Goal: Task Accomplishment & Management: Use online tool/utility

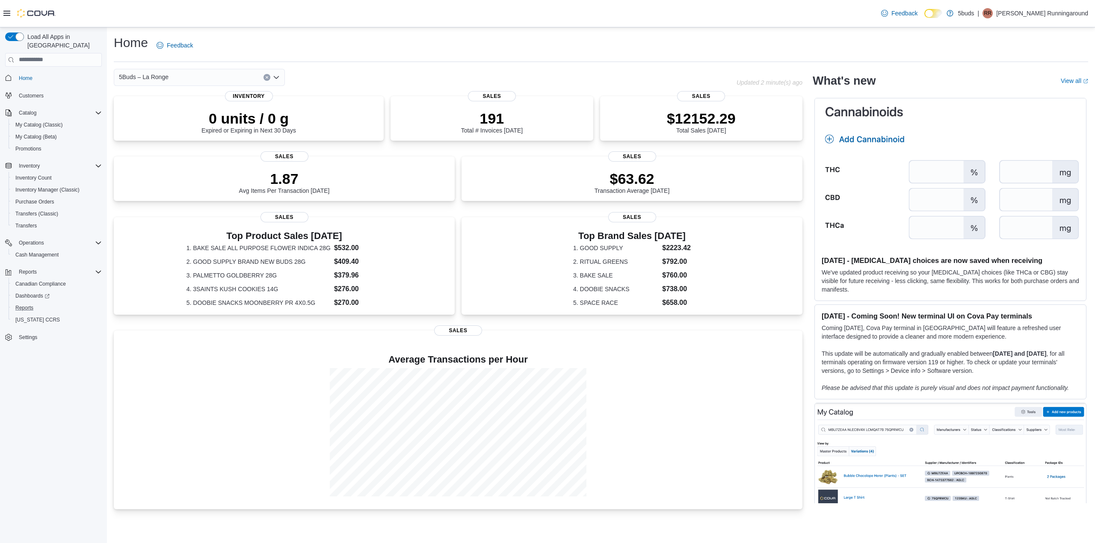
drag, startPoint x: 38, startPoint y: 296, endPoint x: 437, endPoint y: 147, distance: 425.5
click at [446, 144] on div "Load All Apps in [GEOGRAPHIC_DATA] Home Customers Catalog My Catalog (Classic) …" at bounding box center [547, 285] width 1095 height 516
click at [23, 293] on span "Dashboards" at bounding box center [32, 296] width 34 height 7
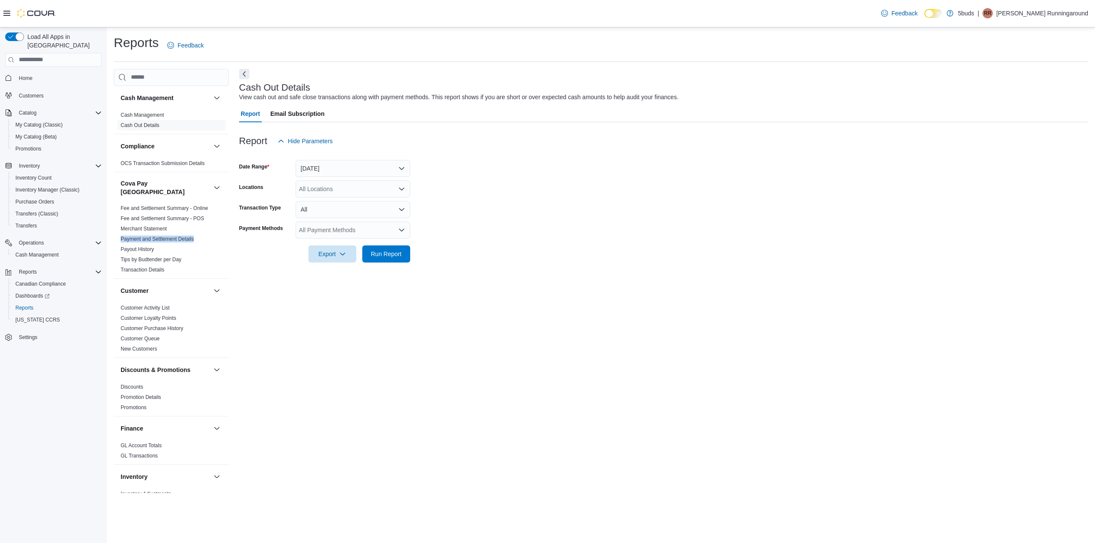
drag, startPoint x: 228, startPoint y: 219, endPoint x: 227, endPoint y: 228, distance: 9.1
click at [227, 228] on div "Cash Management Cash Management Cash Out Details Compliance OCS Transaction Sub…" at bounding box center [171, 290] width 115 height 408
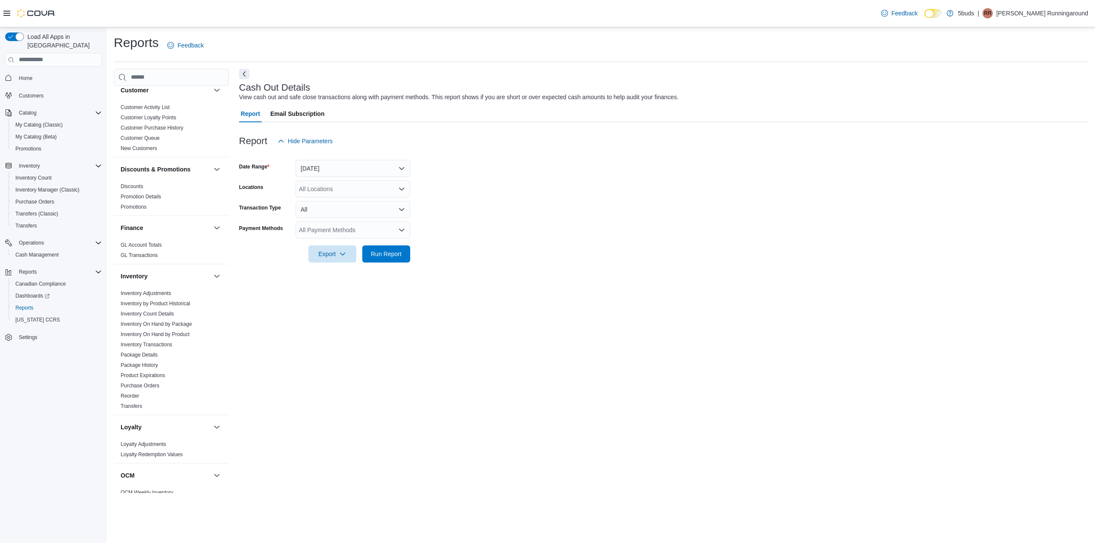
scroll to position [222, 0]
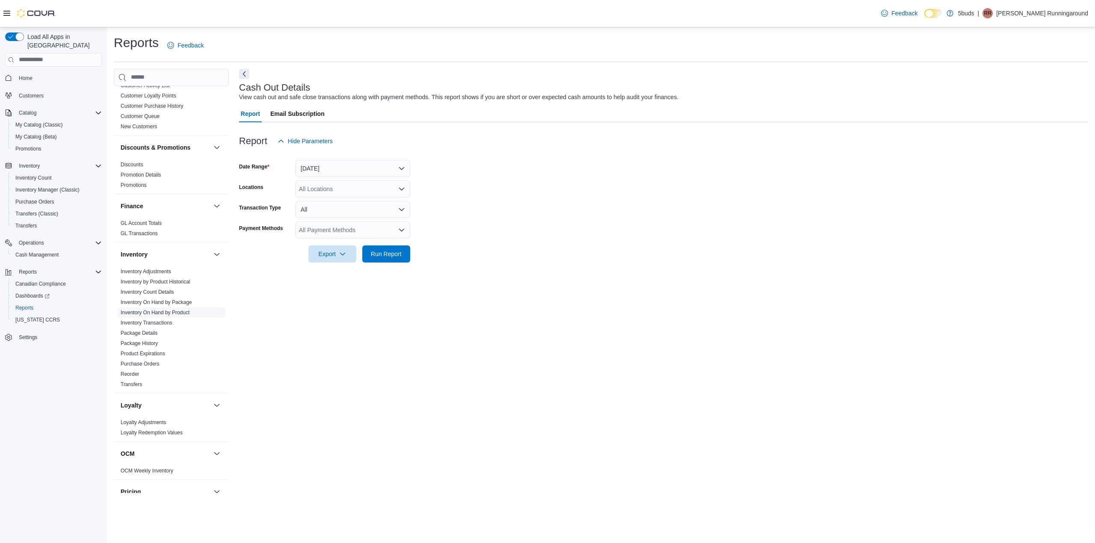
click at [178, 310] on link "Inventory On Hand by Product" at bounding box center [155, 313] width 69 height 6
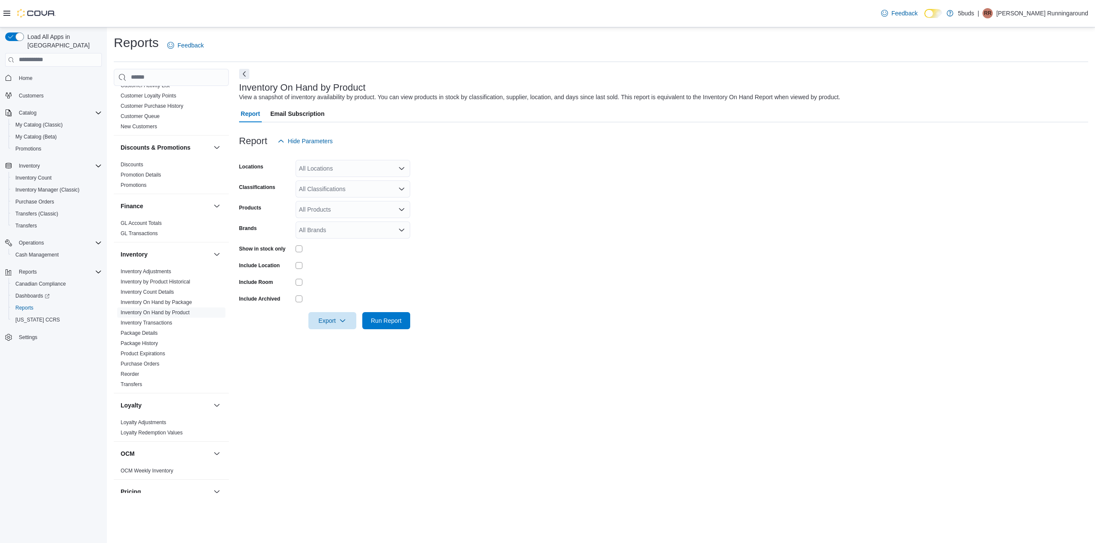
click at [345, 171] on div "All Locations" at bounding box center [353, 168] width 115 height 17
click at [353, 219] on span "5Buds – La Ronge" at bounding box center [339, 220] width 50 height 9
drag, startPoint x: 478, startPoint y: 190, endPoint x: 447, endPoint y: 192, distance: 31.3
click at [478, 190] on form "Locations 5Buds – La Ronge Combo box. Selected. 5Buds – La Ronge. Press Backspa…" at bounding box center [663, 240] width 849 height 180
click at [362, 192] on div "All Classifications" at bounding box center [353, 188] width 115 height 17
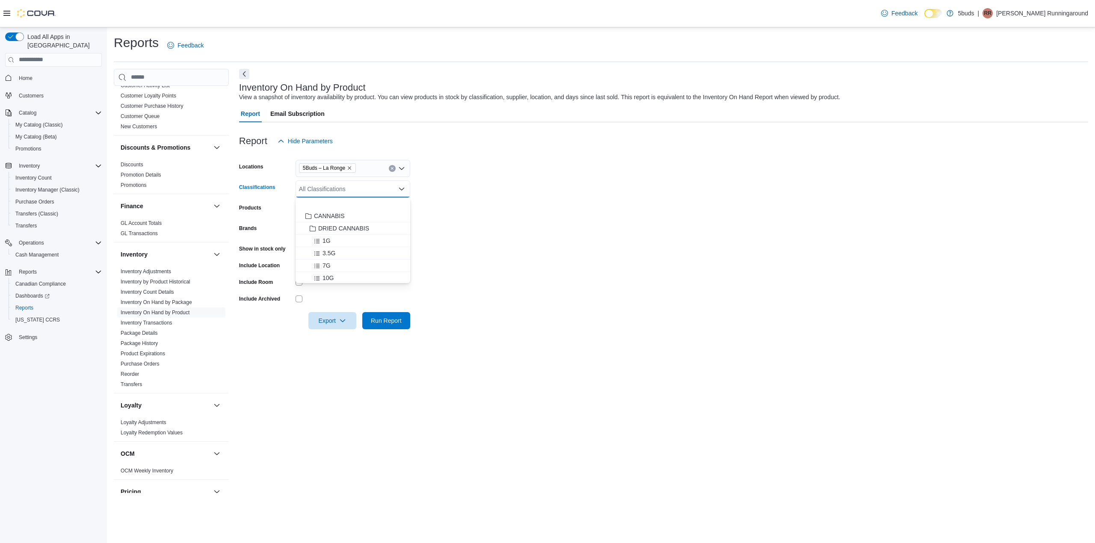
scroll to position [80, 0]
click at [360, 232] on div "28G" at bounding box center [353, 235] width 104 height 9
drag, startPoint x: 484, startPoint y: 237, endPoint x: 387, endPoint y: 233, distance: 97.1
click at [484, 237] on form "Locations 5Buds – La Ronge Classifications 28G Products All Products Brands All…" at bounding box center [663, 240] width 849 height 180
click at [329, 210] on div "All Products" at bounding box center [353, 209] width 115 height 17
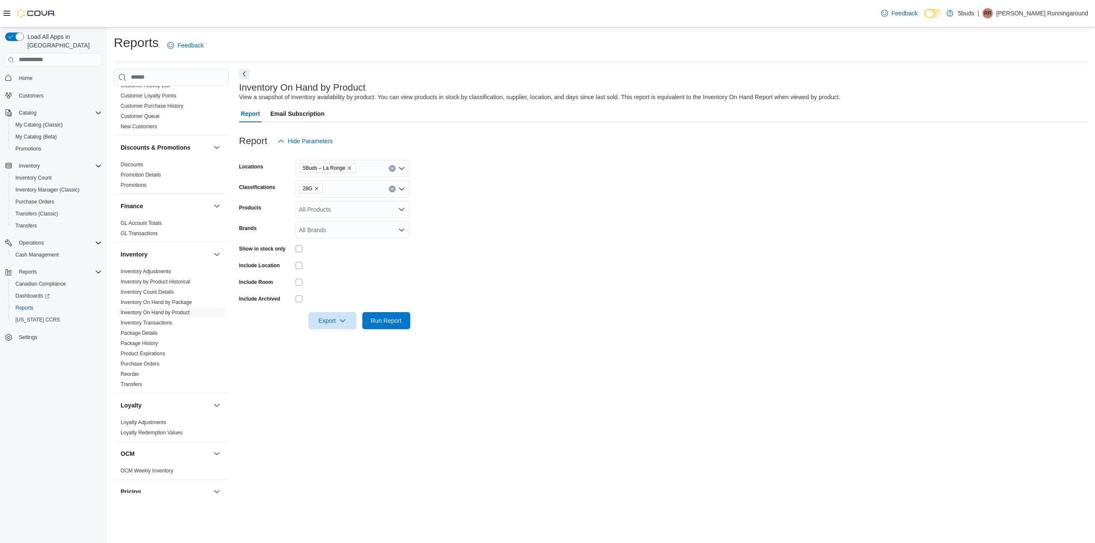
click at [538, 224] on form "Locations 5Buds – La Ronge Classifications 28G Products All Products Brands All…" at bounding box center [663, 240] width 849 height 180
click at [340, 322] on icon "button" at bounding box center [342, 320] width 7 height 7
click at [346, 334] on span "Export to Excel" at bounding box center [333, 337] width 38 height 7
drag, startPoint x: 478, startPoint y: 284, endPoint x: 486, endPoint y: 271, distance: 15.3
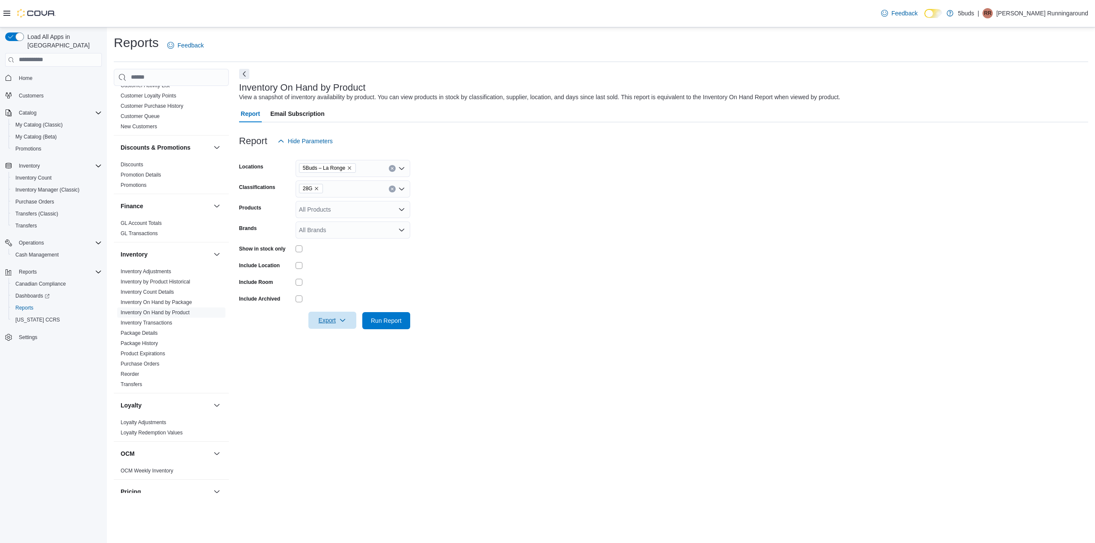
click at [485, 282] on form "Locations 5Buds – La Ronge Classifications 28G Products All Products Brands All…" at bounding box center [663, 240] width 849 height 180
click at [315, 189] on icon "Remove 28G from selection in this group" at bounding box center [316, 188] width 5 height 5
click at [344, 223] on span "EDIBLES SOLIDS" at bounding box center [342, 225] width 49 height 9
drag, startPoint x: 466, startPoint y: 228, endPoint x: 445, endPoint y: 241, distance: 24.2
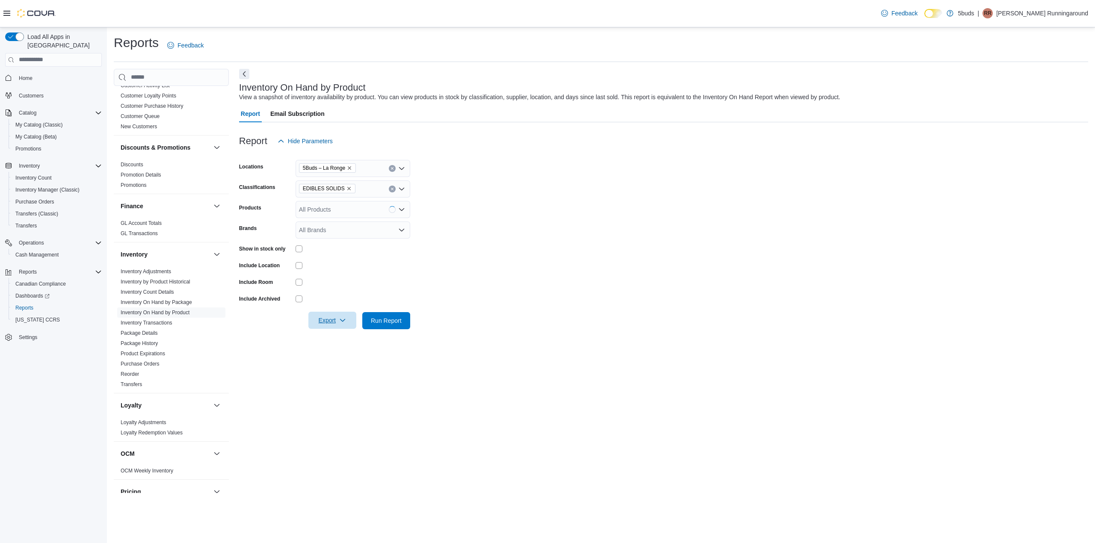
click at [466, 229] on form "Locations 5Buds – La Ronge Classifications EDIBLES SOLIDS Products All Products…" at bounding box center [663, 240] width 849 height 180
click at [338, 319] on span "Export" at bounding box center [332, 320] width 38 height 17
click at [343, 336] on span "Export to Excel" at bounding box center [333, 337] width 38 height 7
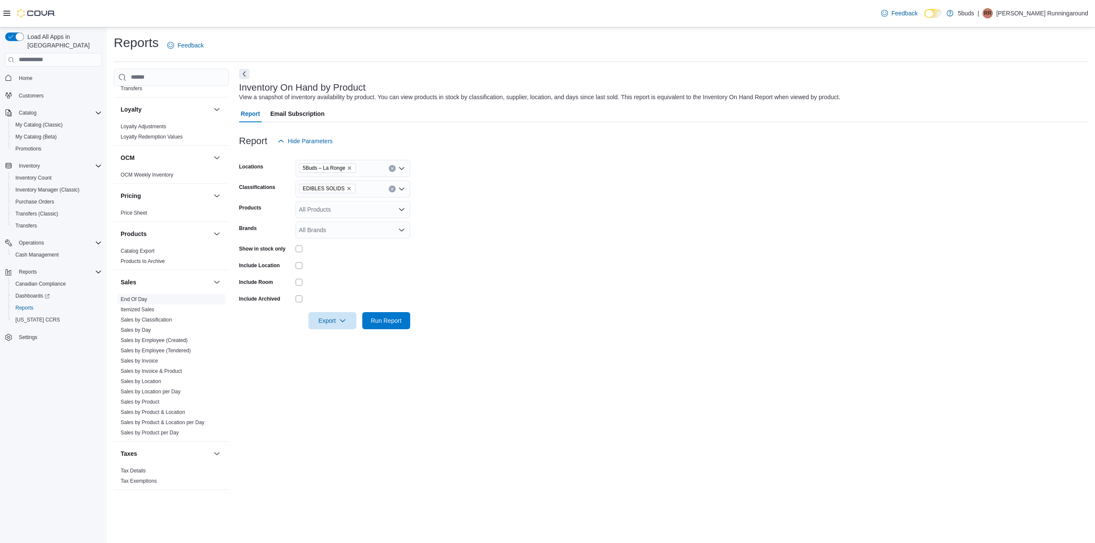
click at [133, 296] on link "End Of Day" at bounding box center [134, 299] width 27 height 6
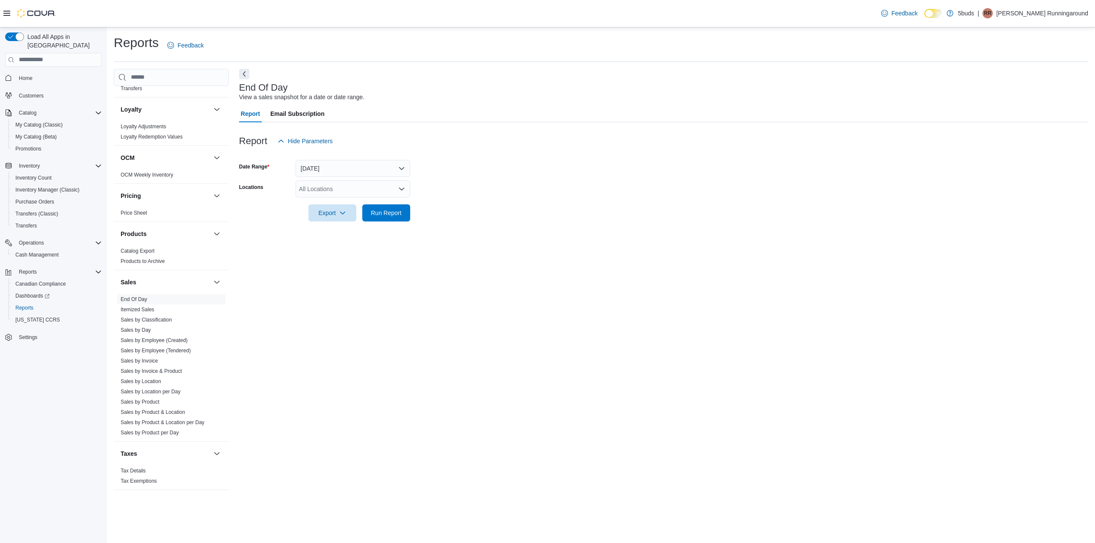
drag, startPoint x: 511, startPoint y: 217, endPoint x: 334, endPoint y: 230, distance: 177.1
click at [510, 217] on form "Date Range Today Locations All Locations Export Run Report" at bounding box center [663, 186] width 849 height 72
click at [310, 186] on div "All Locations" at bounding box center [353, 188] width 115 height 17
click at [344, 238] on span "5Buds – La Ronge" at bounding box center [339, 241] width 50 height 9
drag, startPoint x: 527, startPoint y: 230, endPoint x: 630, endPoint y: 6, distance: 246.3
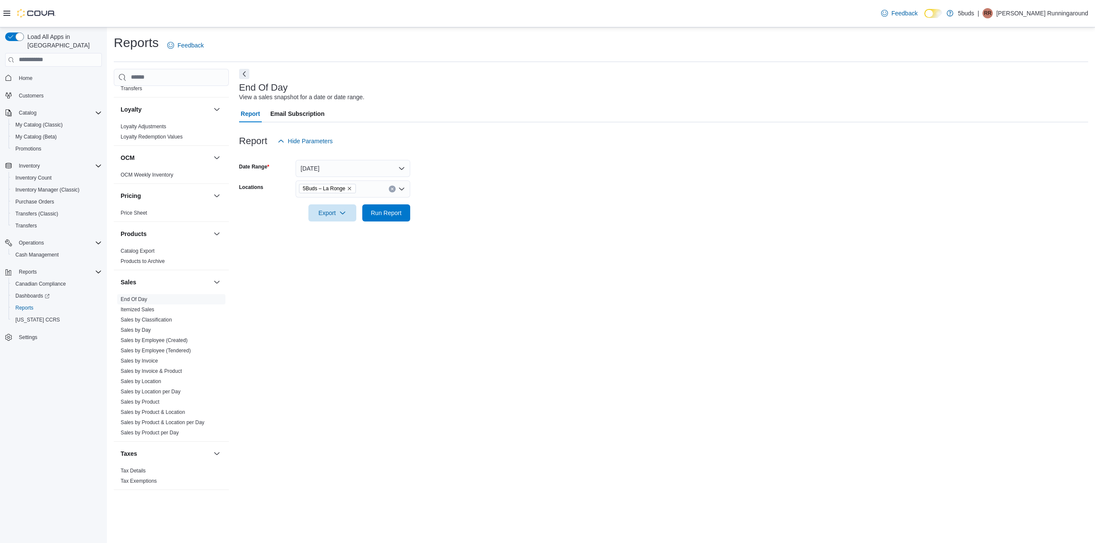
click at [529, 225] on div at bounding box center [663, 227] width 849 height 10
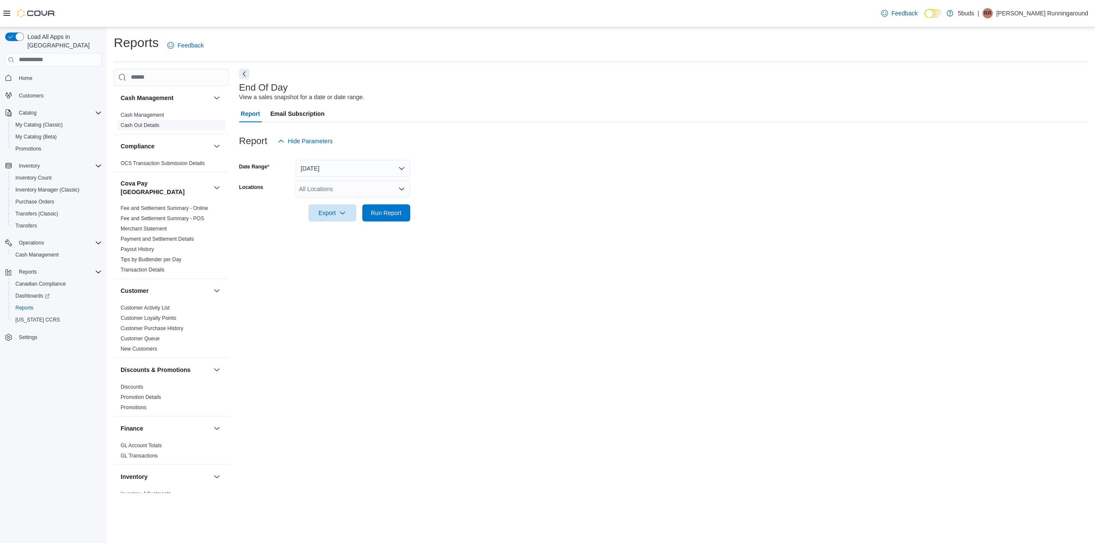
click at [145, 122] on span "Cash Out Details" at bounding box center [140, 125] width 39 height 7
click at [136, 122] on span "Cash Out Details" at bounding box center [140, 125] width 39 height 7
click at [134, 124] on link "Cash Out Details" at bounding box center [140, 125] width 39 height 6
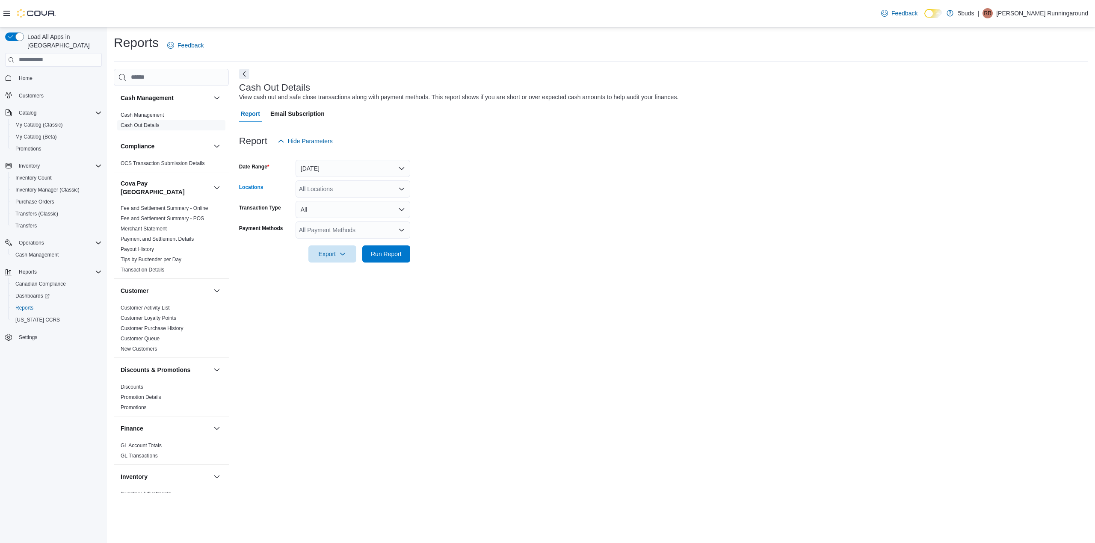
click at [325, 190] on div "All Locations" at bounding box center [353, 188] width 115 height 17
click at [335, 239] on span "5Buds – La Ronge" at bounding box center [339, 241] width 50 height 9
click at [505, 254] on form "Date Range Today Locations 5Buds – La Ronge Transaction Type All Payment Method…" at bounding box center [663, 206] width 849 height 113
click at [344, 190] on div "All Locations" at bounding box center [353, 188] width 115 height 17
click at [346, 240] on span "5Buds – La Ronge" at bounding box center [339, 241] width 50 height 9
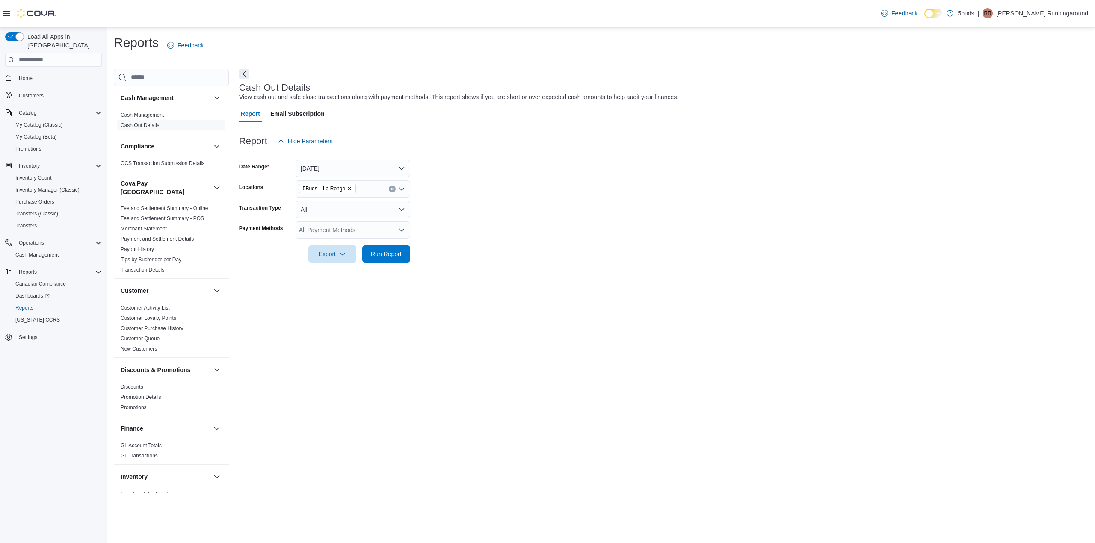
drag, startPoint x: 554, startPoint y: 189, endPoint x: 561, endPoint y: 148, distance: 41.6
click at [555, 189] on form "Date Range Today Locations 5Buds – La Ronge Transaction Type All Payment Method…" at bounding box center [663, 206] width 849 height 113
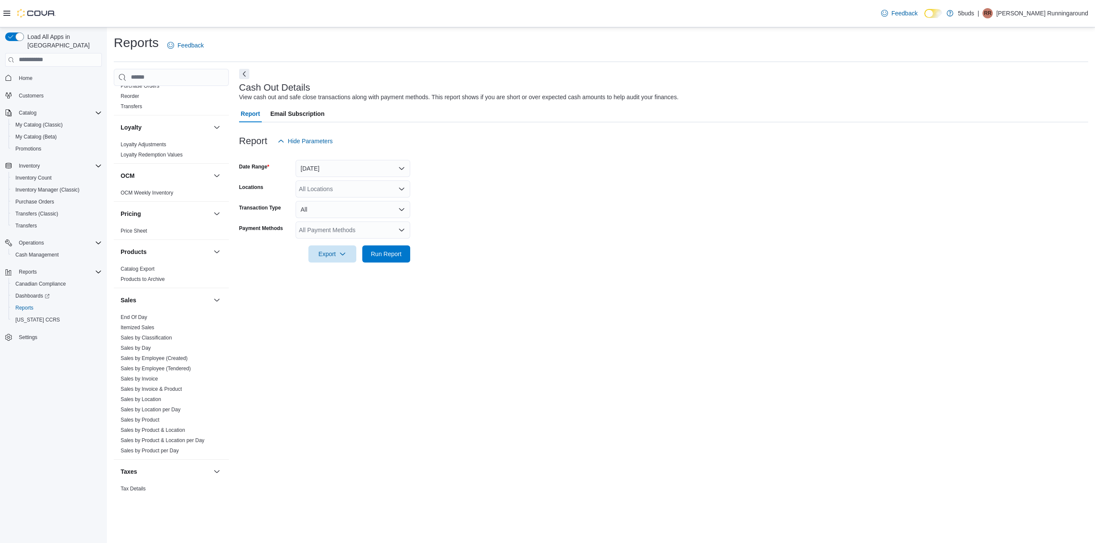
scroll to position [503, 0]
drag, startPoint x: 151, startPoint y: 393, endPoint x: 162, endPoint y: 387, distance: 12.2
click at [151, 393] on link "Sales by Location" at bounding box center [141, 396] width 41 height 6
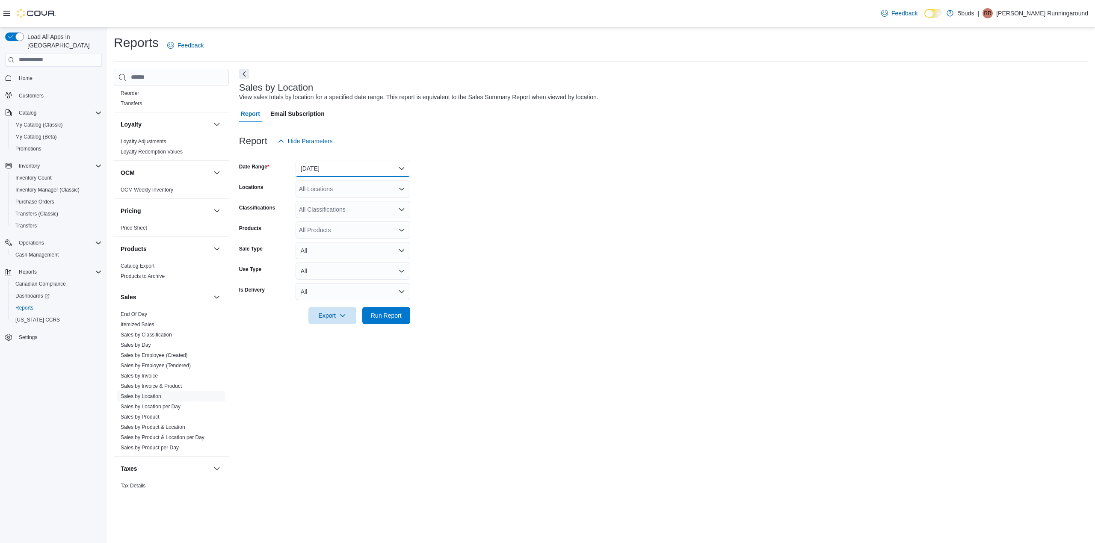
click at [325, 172] on button "[DATE]" at bounding box center [353, 168] width 115 height 17
click at [332, 177] on button "Custom Date" at bounding box center [353, 185] width 115 height 17
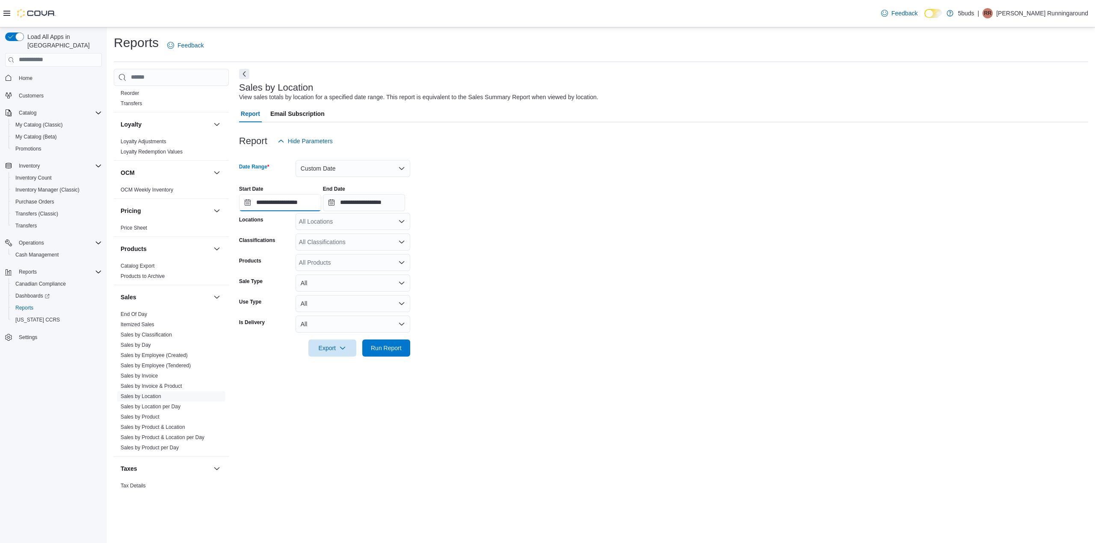
click at [299, 203] on input "**********" at bounding box center [280, 202] width 82 height 17
click at [263, 256] on div "1" at bounding box center [265, 252] width 15 height 15
type input "**********"
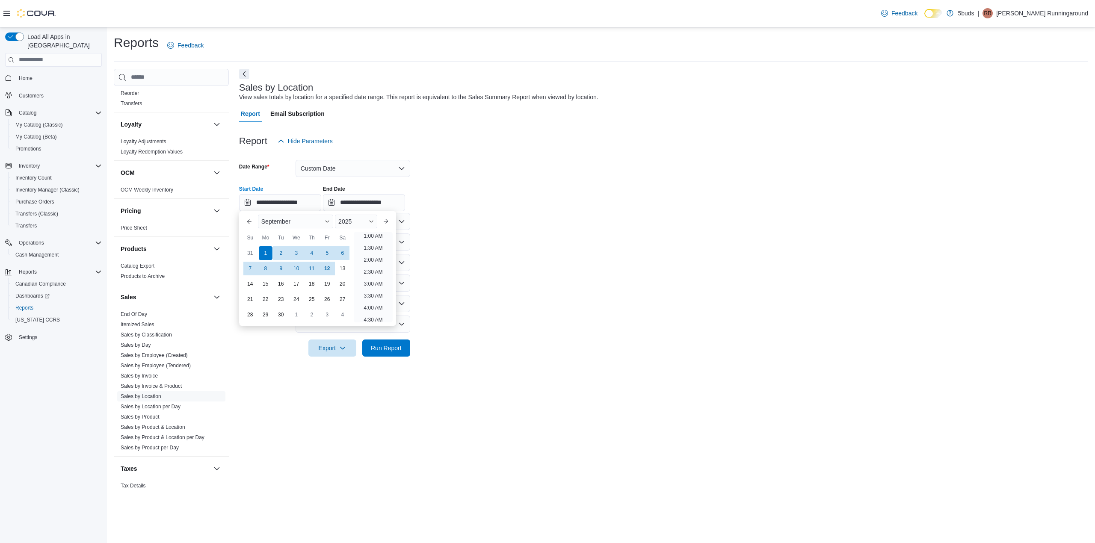
scroll to position [2, 0]
click at [570, 264] on form "**********" at bounding box center [663, 253] width 849 height 207
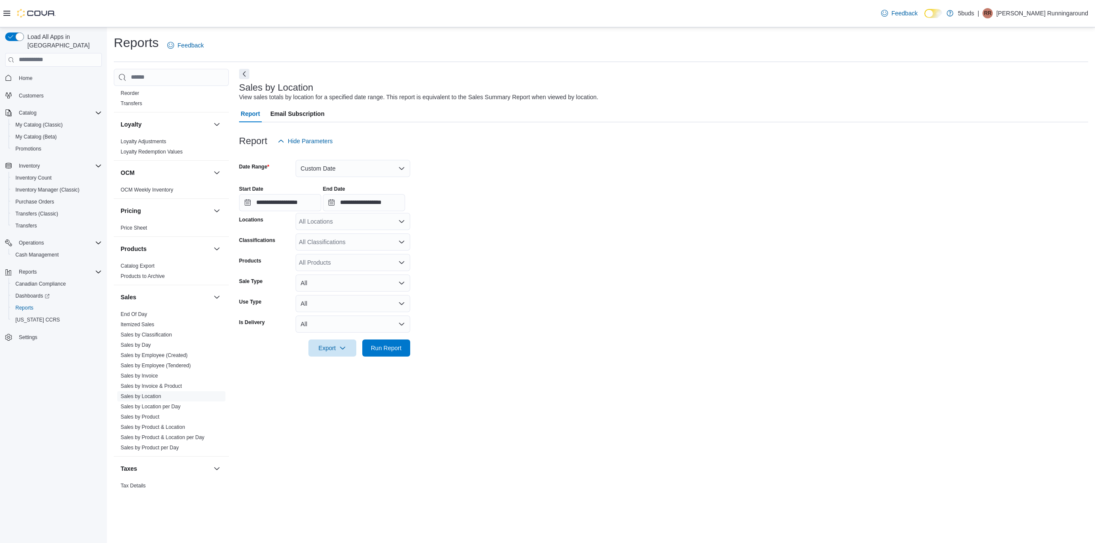
click at [331, 222] on div "All Locations" at bounding box center [353, 221] width 115 height 17
click at [329, 268] on button "5Buds – La Ronge" at bounding box center [353, 273] width 115 height 12
drag, startPoint x: 532, startPoint y: 266, endPoint x: 470, endPoint y: 257, distance: 63.5
click at [532, 266] on form "**********" at bounding box center [663, 253] width 849 height 207
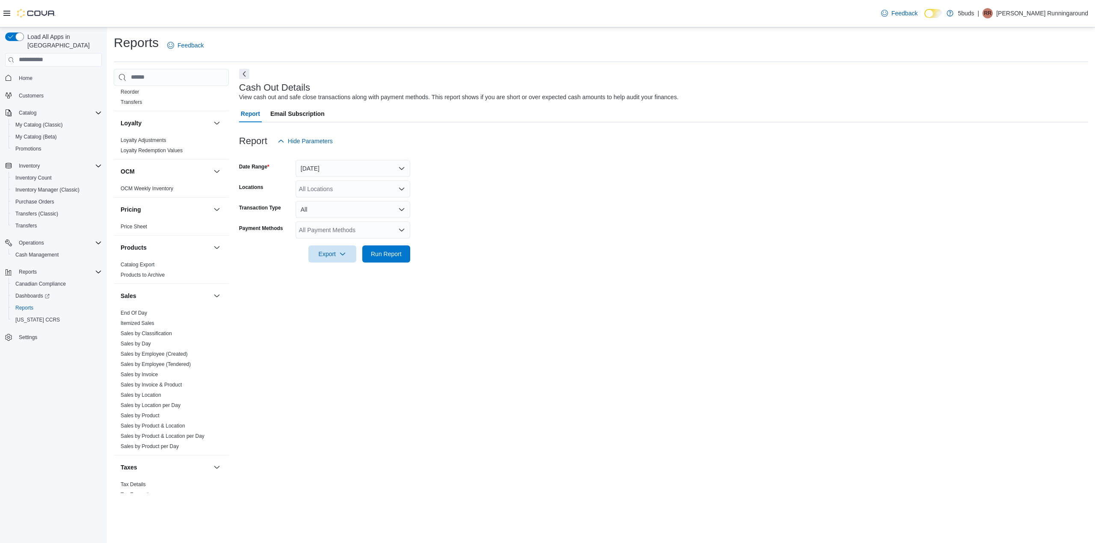
scroll to position [518, 0]
click at [161, 409] on link "Sales by Product & Location" at bounding box center [153, 412] width 65 height 6
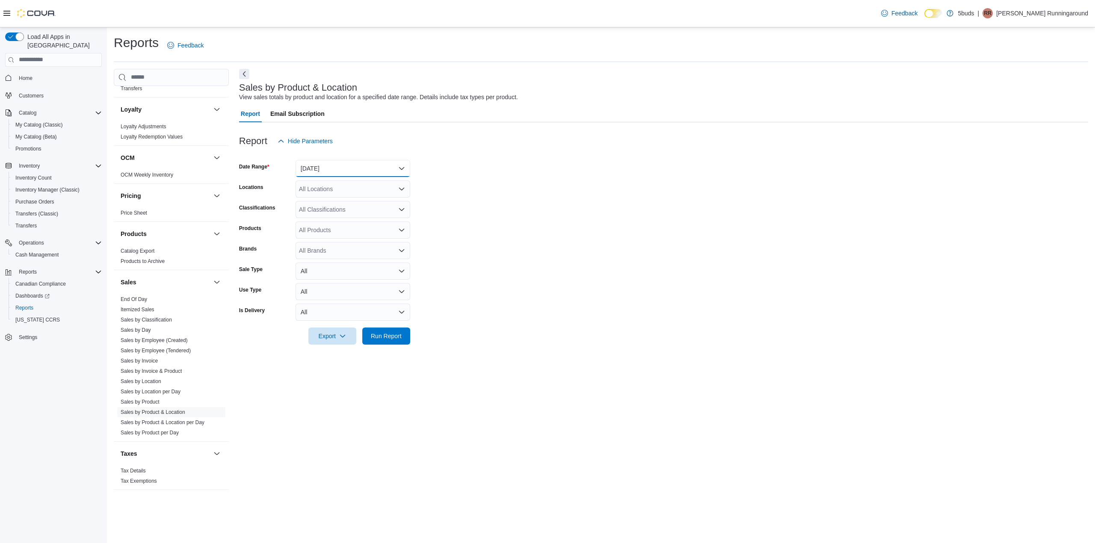
click at [349, 168] on button "[DATE]" at bounding box center [353, 168] width 115 height 17
click at [346, 201] on span "[DATE]" at bounding box center [358, 203] width 98 height 10
click at [362, 187] on div "All Locations" at bounding box center [353, 188] width 115 height 17
drag, startPoint x: 355, startPoint y: 235, endPoint x: 370, endPoint y: 232, distance: 16.1
click at [355, 235] on button "5Buds – La Ronge" at bounding box center [353, 241] width 115 height 12
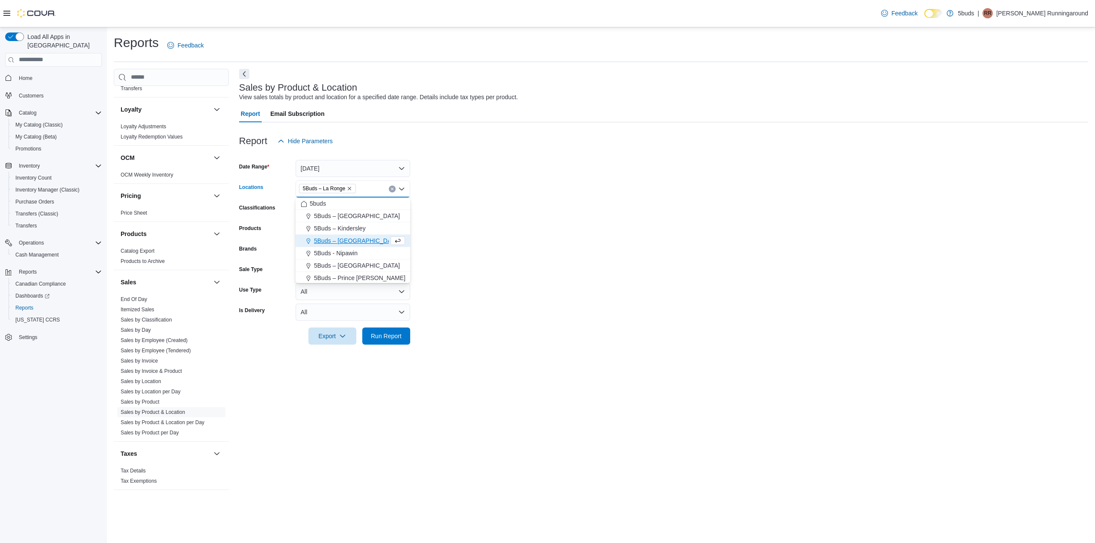
click at [447, 231] on form "Date Range [DATE] Locations 5Buds – [GEOGRAPHIC_DATA] Combo box. Selected. 5Bud…" at bounding box center [663, 247] width 849 height 195
click at [348, 206] on div "All Classifications" at bounding box center [353, 209] width 115 height 17
click at [339, 249] on span "DRIED CANNABIS" at bounding box center [343, 249] width 51 height 9
click at [524, 259] on form "Date Range Today Locations 5Buds – La Ronge Classifications DRIED CANNABIS Prod…" at bounding box center [663, 247] width 849 height 195
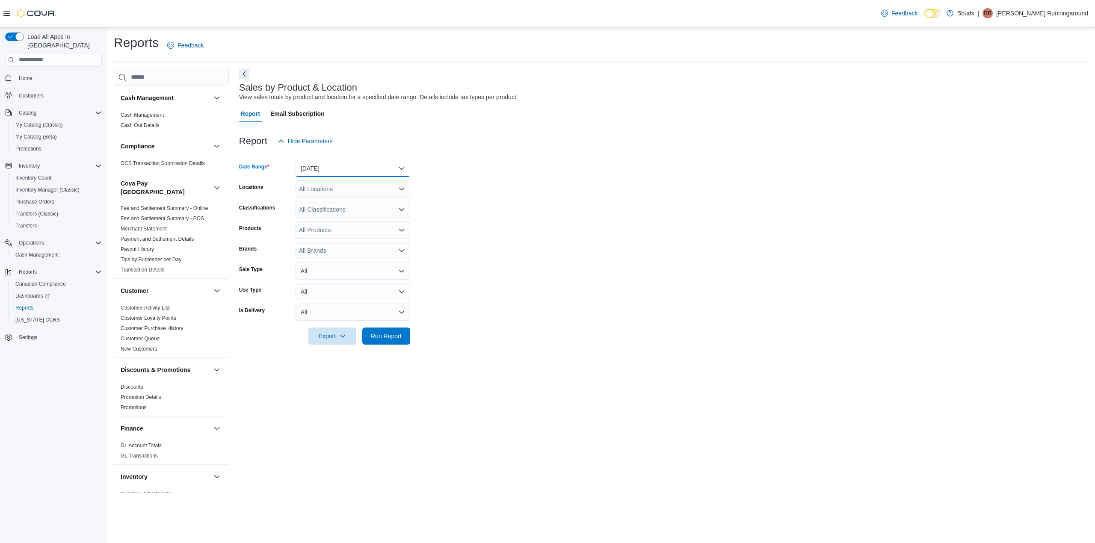
click at [352, 169] on button "[DATE]" at bounding box center [353, 168] width 115 height 17
click at [351, 200] on span "[DATE]" at bounding box center [358, 203] width 98 height 10
click at [481, 197] on form "Date Range [DATE] Locations All Locations Classifications All Classifications P…" at bounding box center [663, 247] width 849 height 195
drag, startPoint x: 342, startPoint y: 187, endPoint x: 343, endPoint y: 194, distance: 6.4
click at [342, 187] on div "All Locations" at bounding box center [353, 188] width 115 height 17
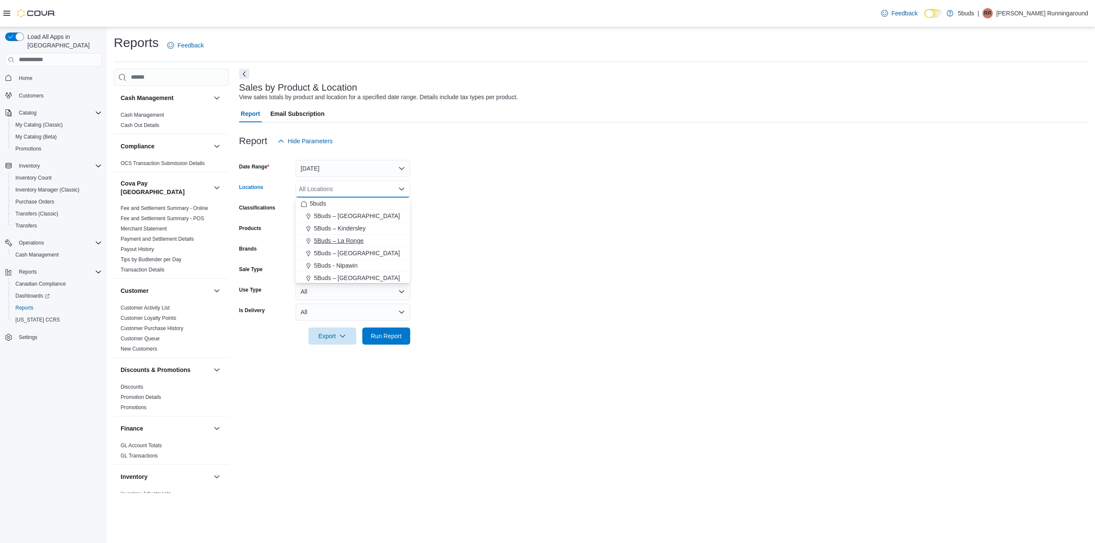
click at [338, 237] on span "5Buds – La Ronge" at bounding box center [339, 241] width 50 height 9
click at [520, 244] on form "Date Range [DATE] Locations 5Buds – [GEOGRAPHIC_DATA] Combo box. Selected. 5Bud…" at bounding box center [663, 247] width 849 height 195
click at [347, 213] on div "All Classifications" at bounding box center [353, 209] width 115 height 17
click at [482, 228] on form "Date Range [DATE] Locations 5Buds – La Ronge Classifications All Classification…" at bounding box center [663, 247] width 849 height 195
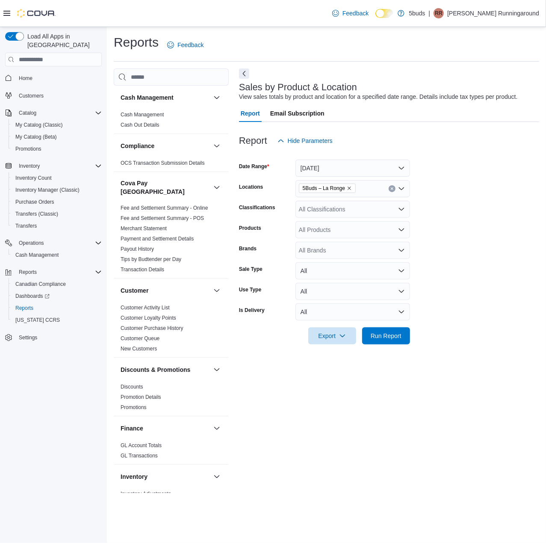
click at [324, 228] on div "All Products" at bounding box center [353, 229] width 115 height 17
type input "****"
click at [385, 233] on div "LUNE RISE COUNTRY COOKIES PR 28X0.5G" at bounding box center [353, 229] width 115 height 17
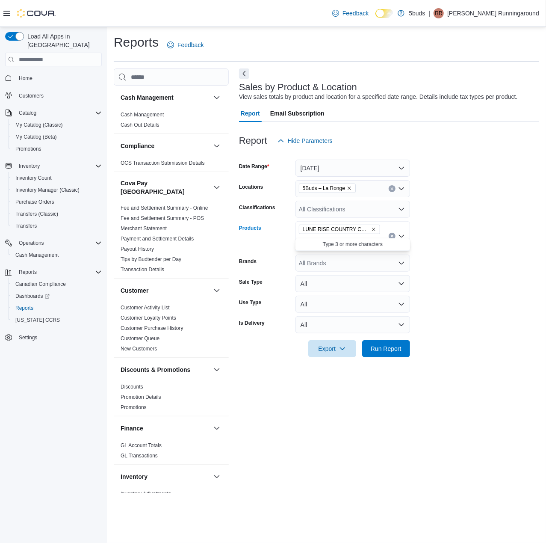
type input "*"
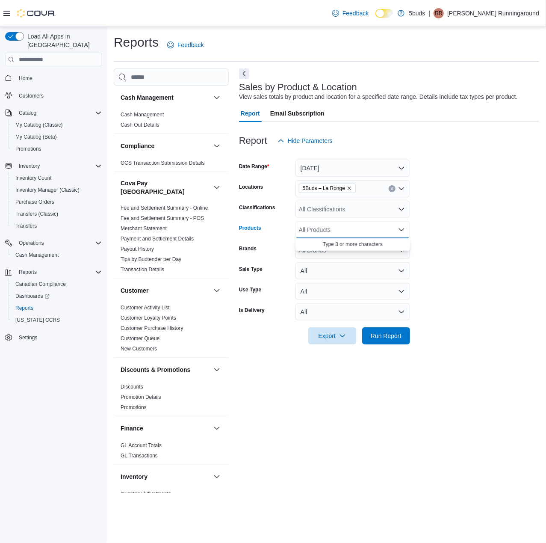
type input "*"
type input "****"
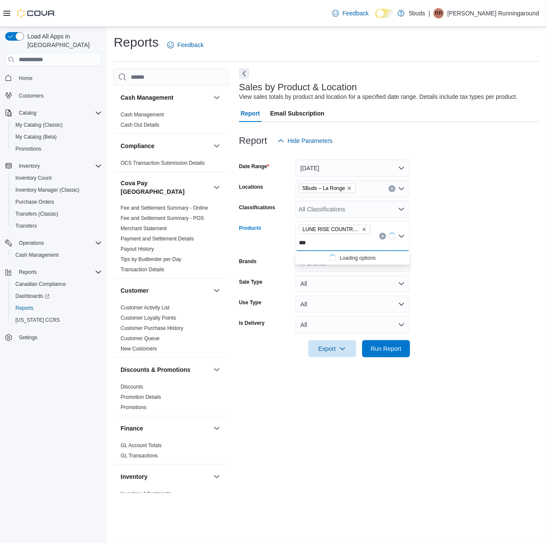
type input "****"
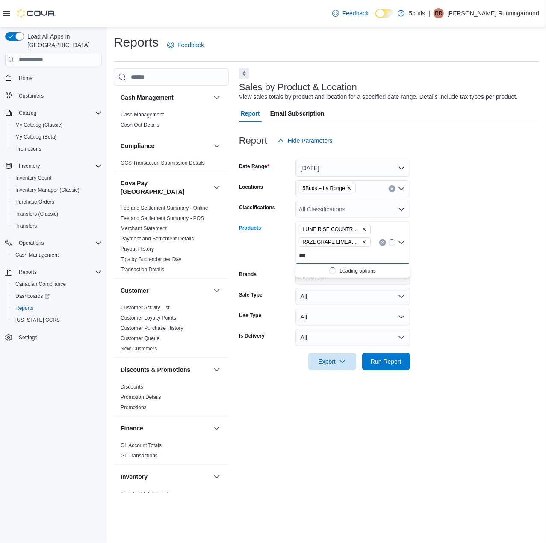
type input "****"
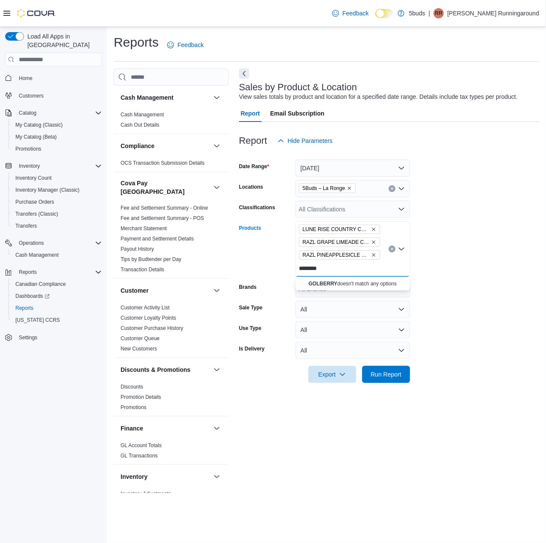
type input "*********"
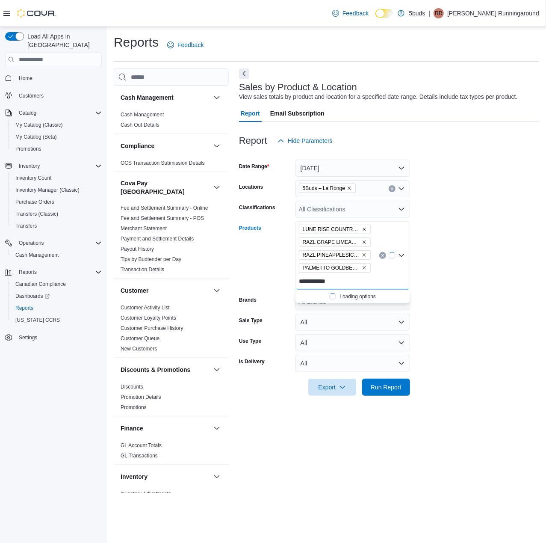
type input "**********"
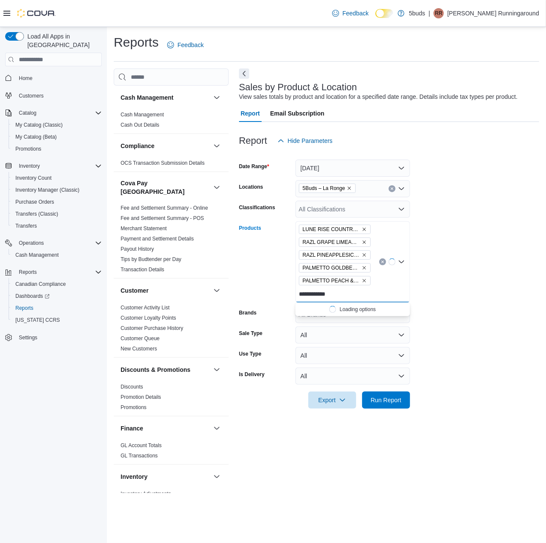
type input "**********"
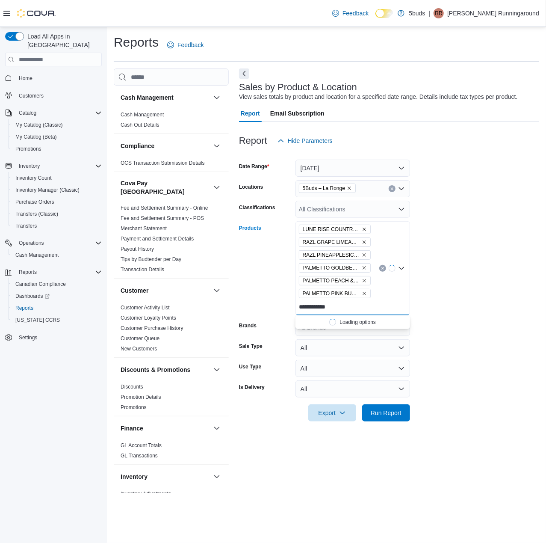
type input "**********"
click at [257, 275] on div "Products" at bounding box center [265, 268] width 53 height 94
